Goal: Find specific page/section: Find specific page/section

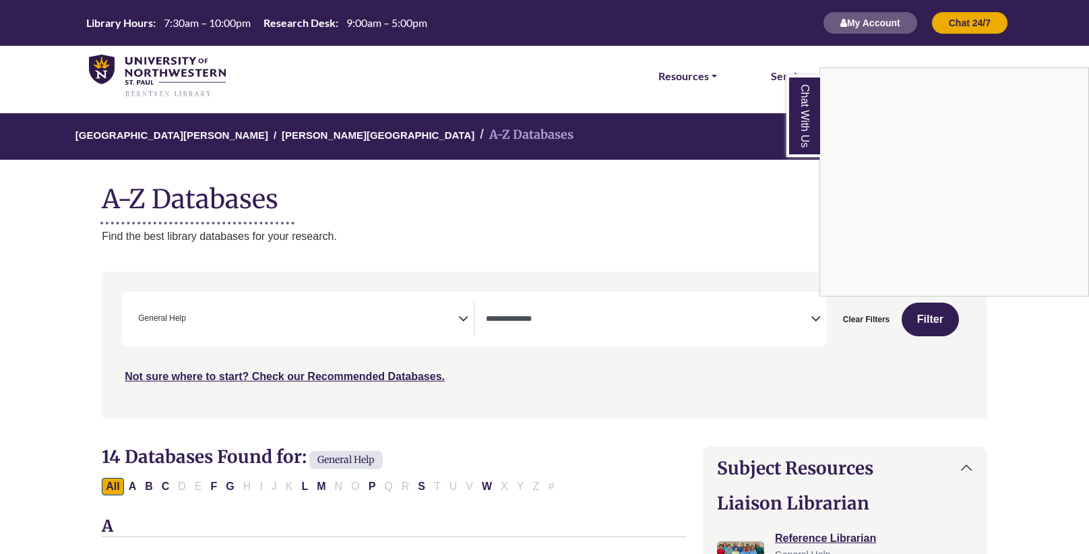
select select "*****"
select select "Database Types Filter"
click at [277, 131] on div "Chat With Us" at bounding box center [544, 277] width 1089 height 554
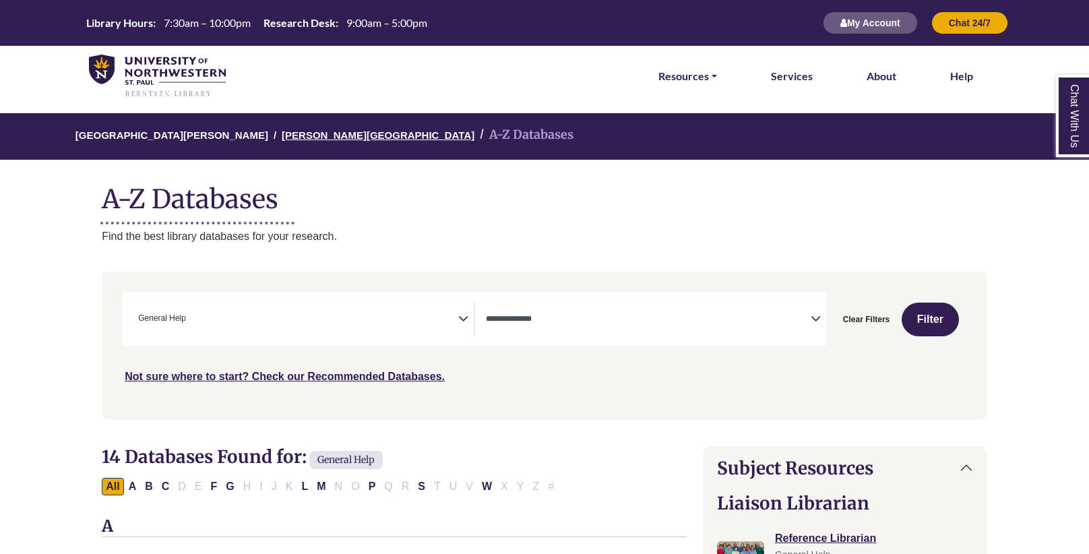
click at [307, 134] on link "[PERSON_NAME][GEOGRAPHIC_DATA]" at bounding box center [378, 133] width 193 height 13
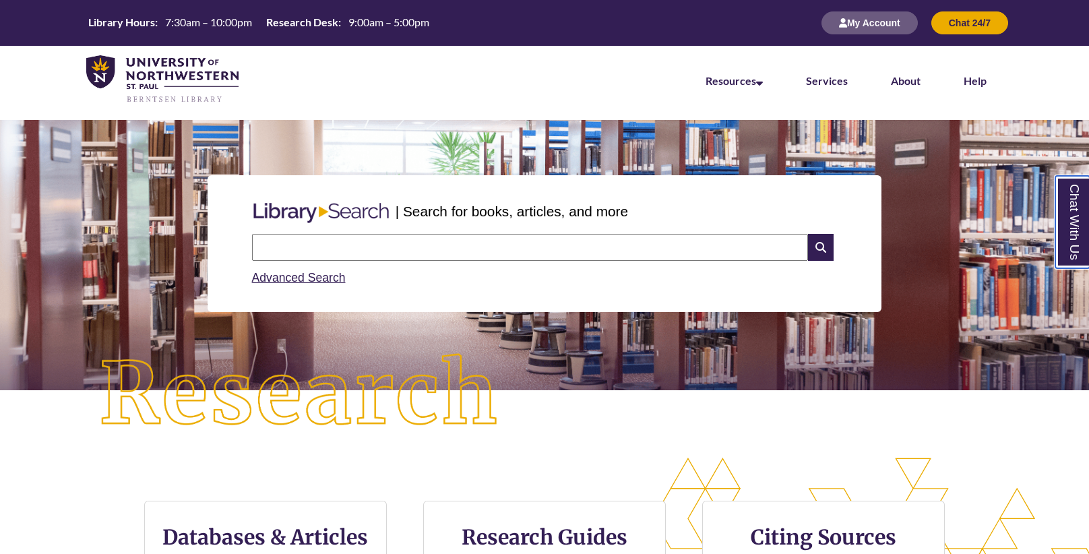
click at [1068, 222] on link "Chat With Us" at bounding box center [1073, 222] width 34 height 92
click at [1079, 223] on link "Chat With Us" at bounding box center [1073, 222] width 34 height 92
